Goal: Information Seeking & Learning: Learn about a topic

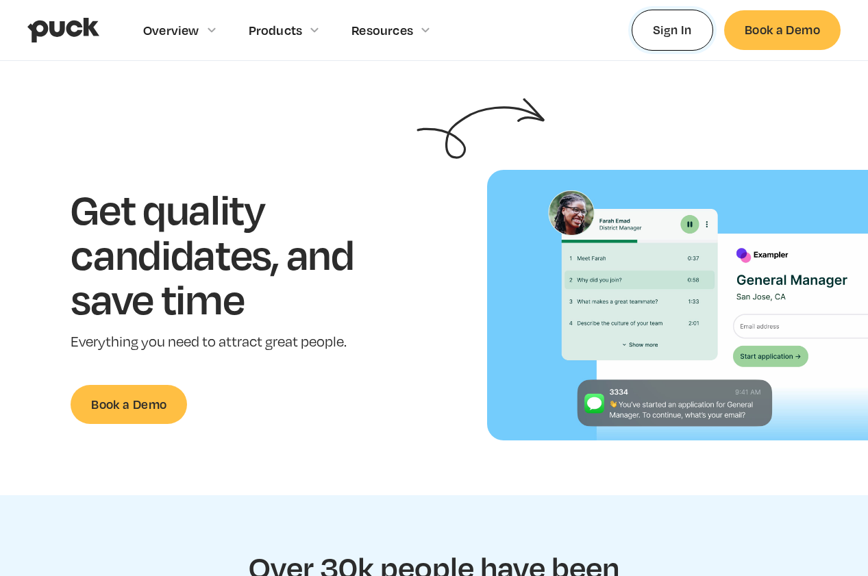
click at [680, 23] on link "Sign In" at bounding box center [673, 30] width 82 height 40
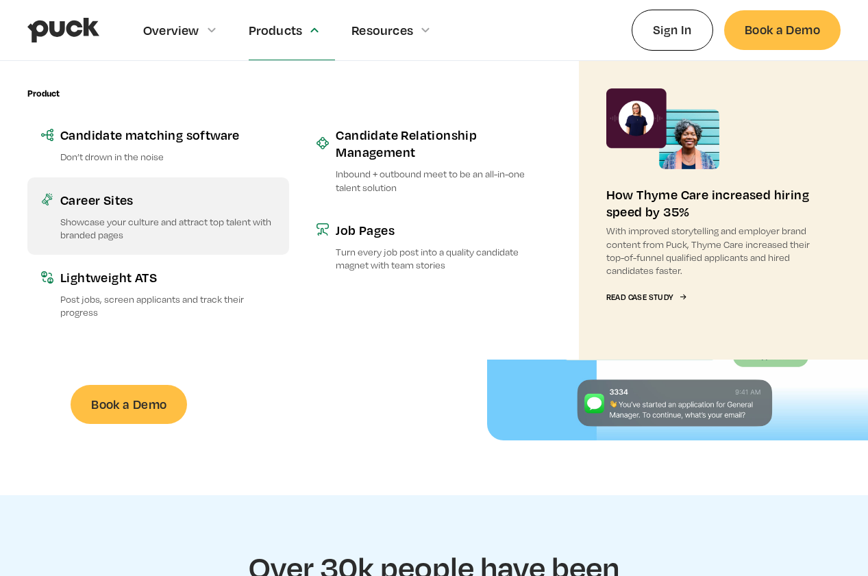
click at [114, 199] on div "Career Sites" at bounding box center [167, 199] width 215 height 17
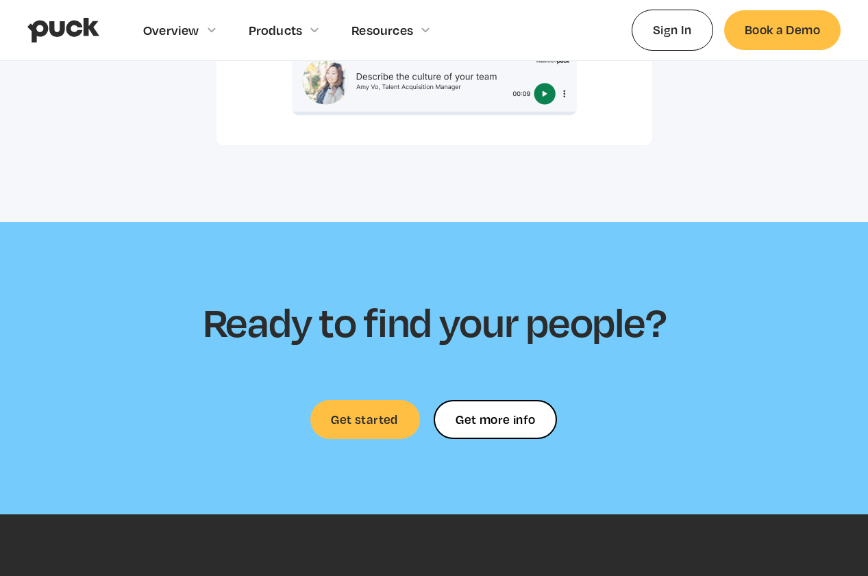
scroll to position [3598, 0]
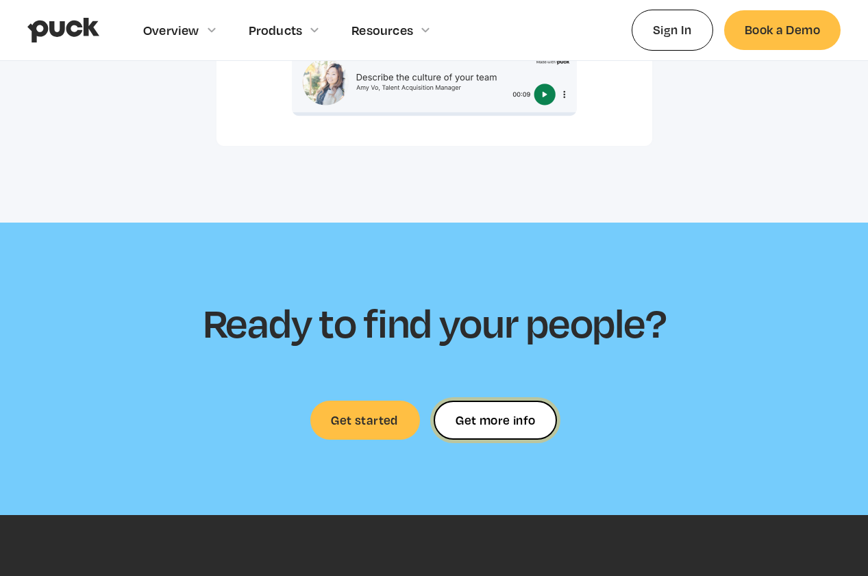
click at [522, 420] on div "Get more info" at bounding box center [495, 420] width 79 height 0
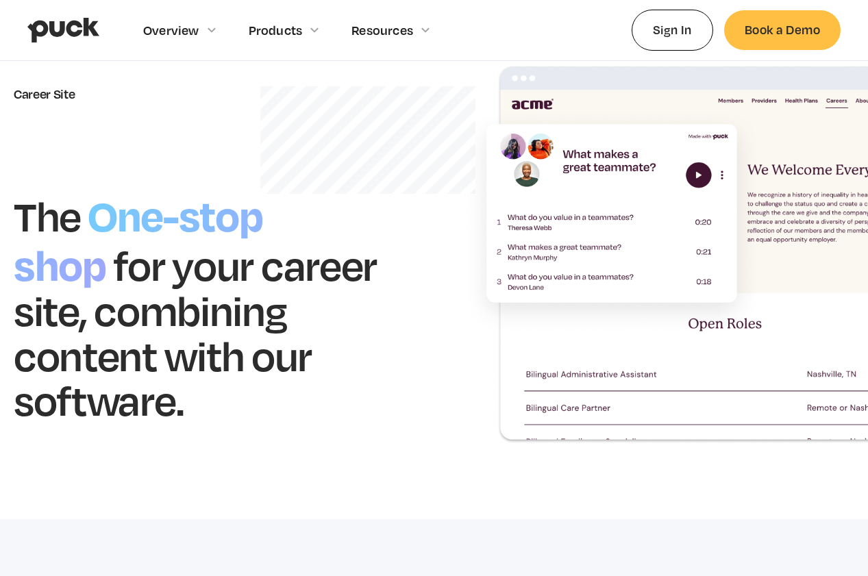
scroll to position [0, 0]
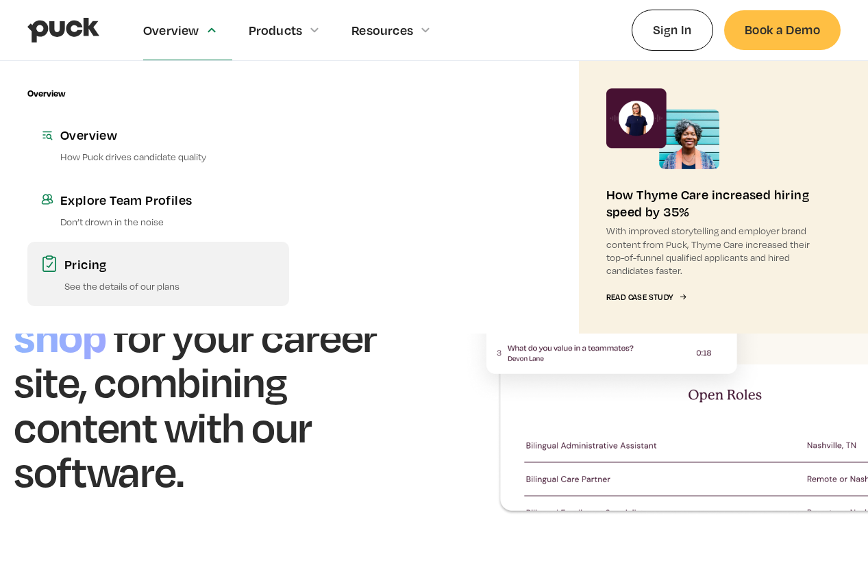
click at [92, 264] on div "Pricing" at bounding box center [169, 264] width 211 height 17
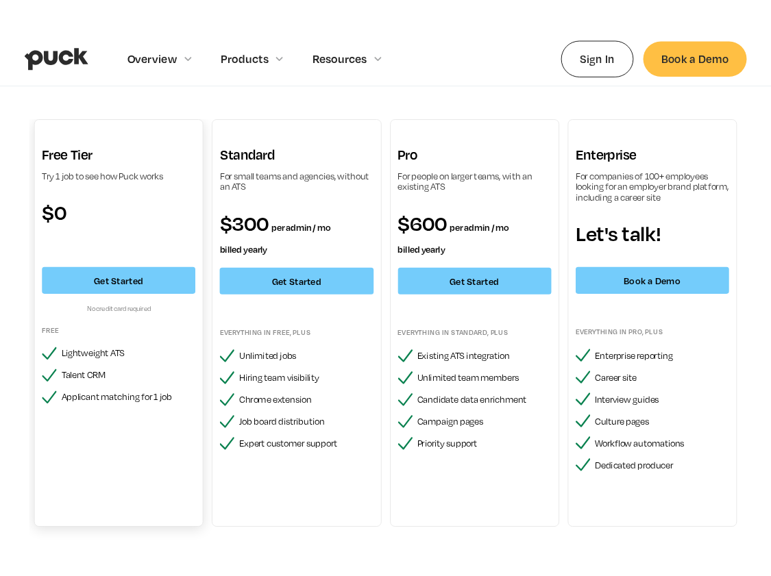
scroll to position [82, 0]
